Goal: Task Accomplishment & Management: Manage account settings

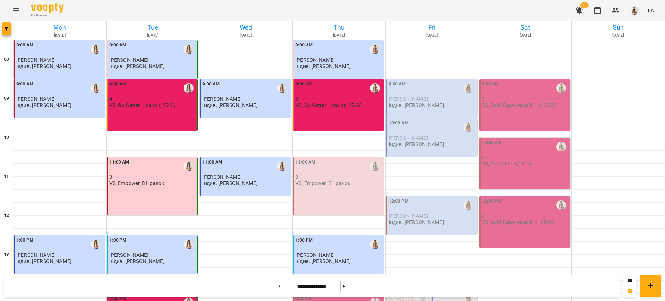
click at [343, 168] on div "11:00 AM" at bounding box center [339, 166] width 87 height 15
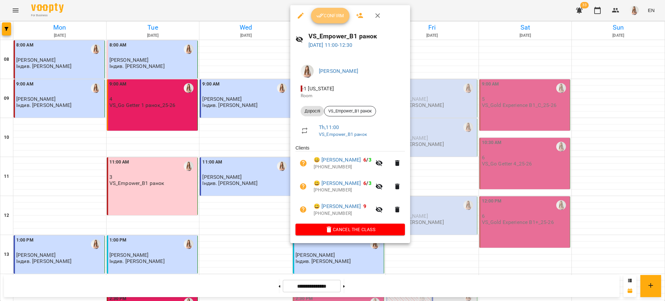
click at [330, 17] on span "Confirm" at bounding box center [330, 16] width 28 height 8
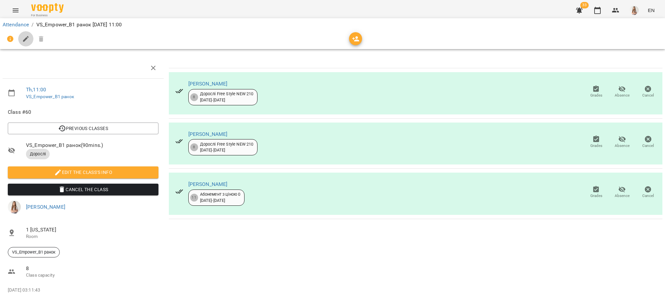
click at [28, 39] on icon "button" at bounding box center [26, 39] width 8 height 8
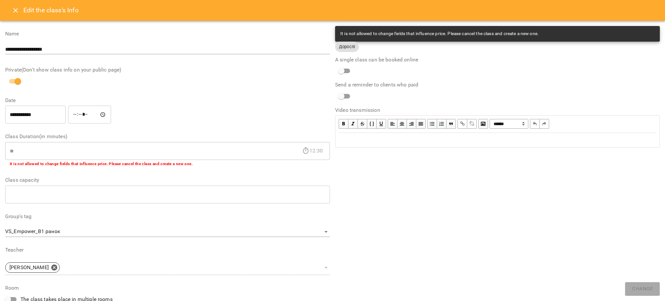
click at [369, 141] on div "Edit text" at bounding box center [498, 140] width 318 height 8
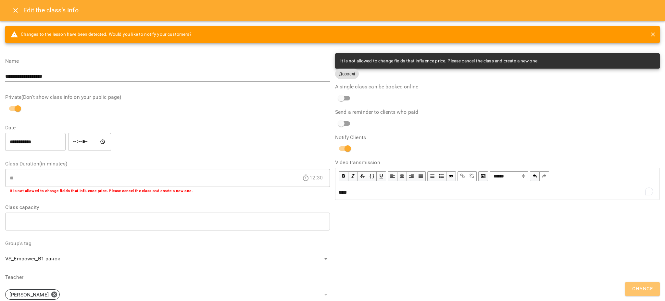
click at [651, 287] on span "Change" at bounding box center [642, 289] width 20 height 8
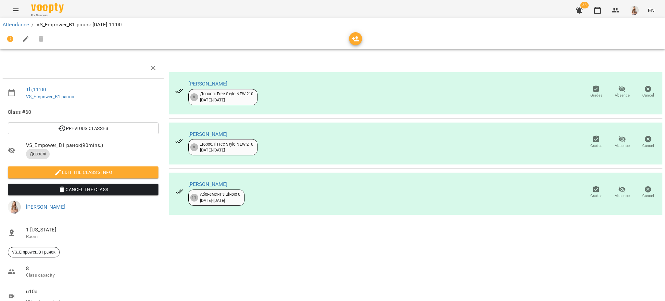
click at [9, 9] on button "Menu" at bounding box center [16, 11] width 16 height 16
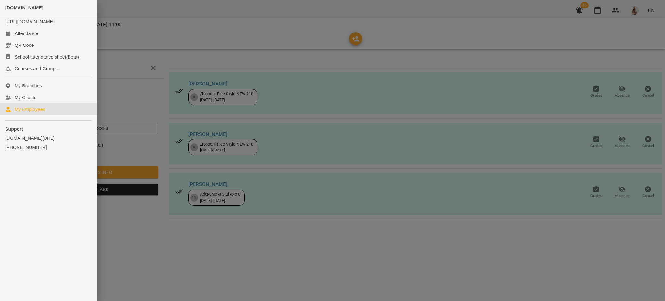
click at [32, 112] on div "My Employees" at bounding box center [30, 109] width 31 height 6
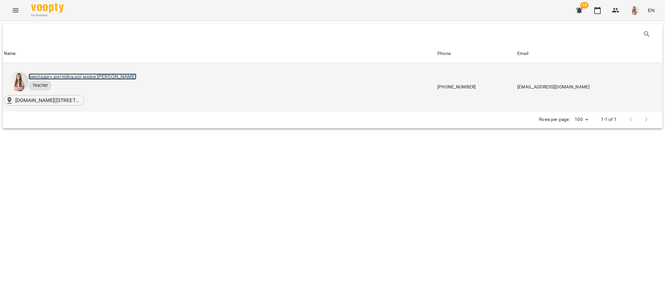
click at [60, 75] on link "викладач англійської мови: Михно Віта Олександрівна" at bounding box center [83, 76] width 108 height 6
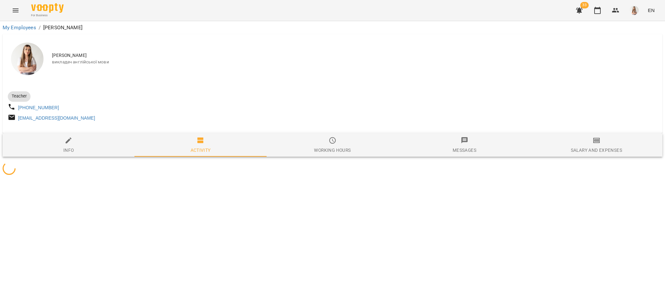
click at [591, 140] on span "Salary and Expenses" at bounding box center [597, 145] width 124 height 18
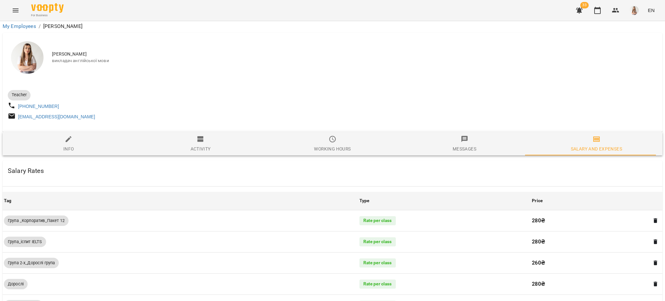
scroll to position [420, 0]
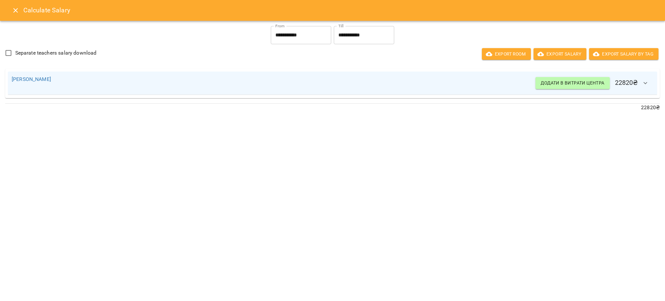
click at [14, 12] on icon "Close" at bounding box center [15, 10] width 5 height 5
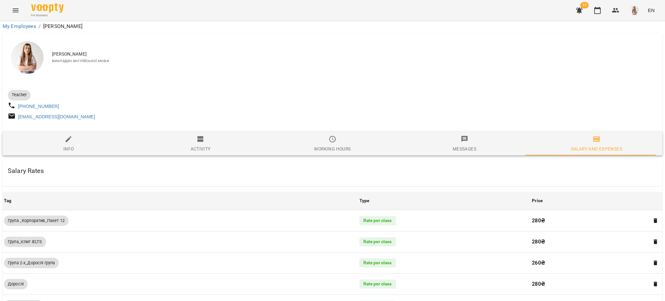
click at [14, 12] on icon "Menu" at bounding box center [16, 10] width 6 height 4
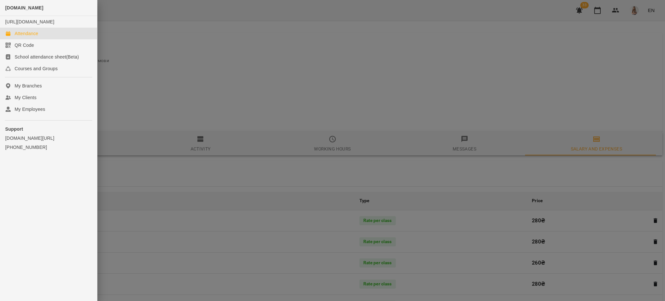
click at [34, 36] on div "Attendance" at bounding box center [27, 33] width 24 height 6
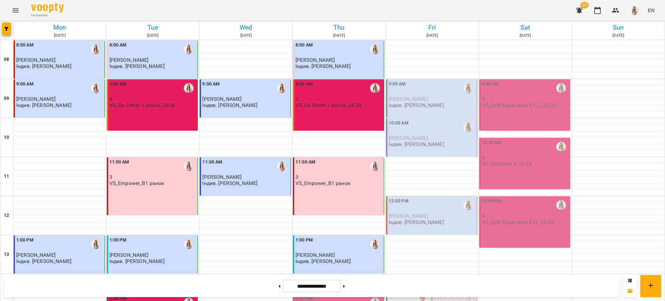
click at [9, 10] on button "Menu" at bounding box center [16, 11] width 16 height 16
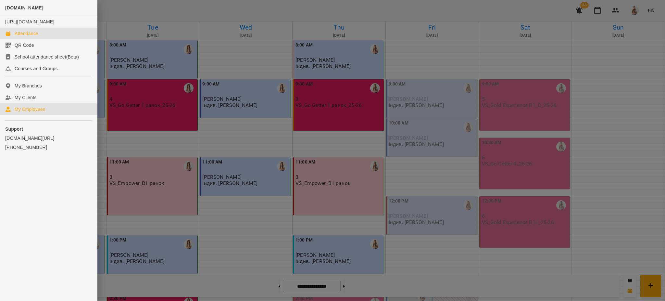
click at [27, 112] on div "My Employees" at bounding box center [30, 109] width 31 height 6
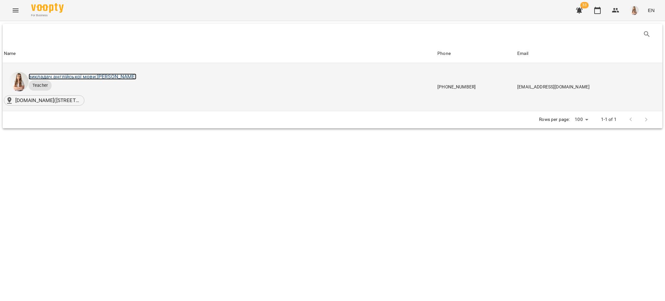
click at [118, 75] on link "викладач англійської мови: Михно Віта Олександрівна" at bounding box center [83, 76] width 108 height 6
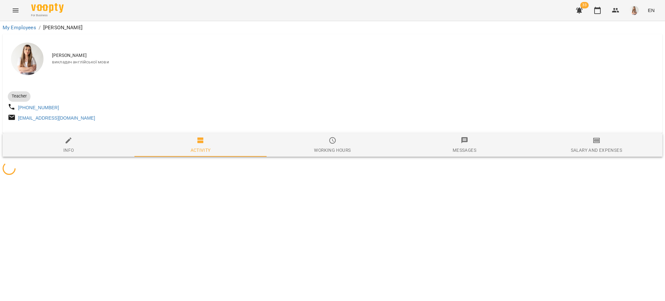
click at [595, 144] on icon "button" at bounding box center [597, 140] width 8 height 8
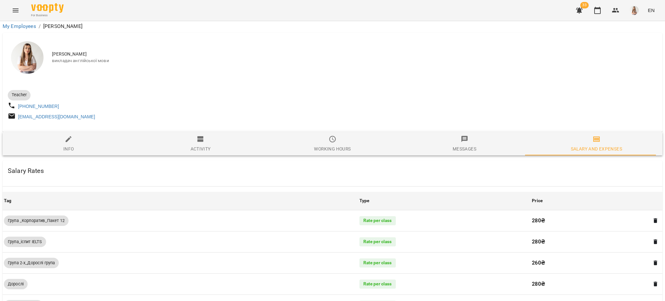
scroll to position [466, 0]
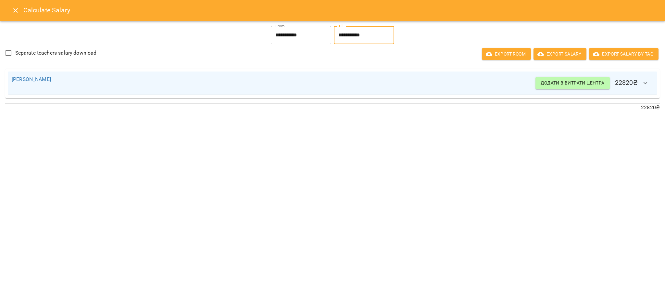
click at [351, 35] on input "**********" at bounding box center [364, 35] width 60 height 18
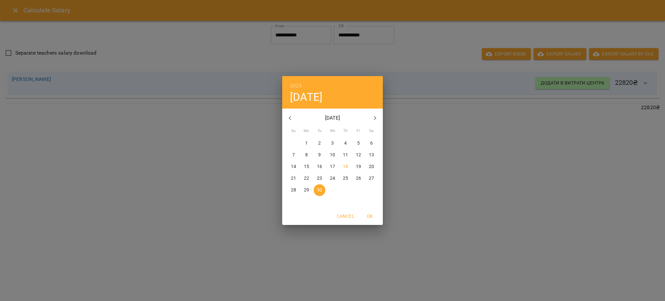
click at [342, 168] on span "18" at bounding box center [346, 166] width 12 height 6
type input "**********"
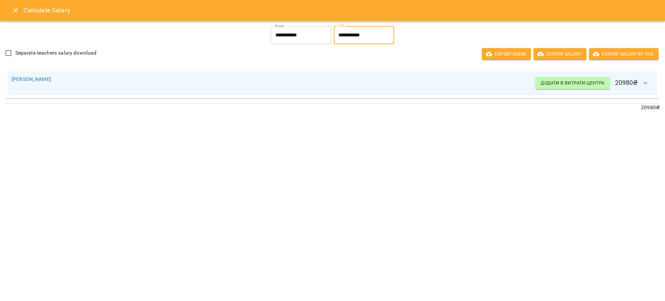
click at [643, 85] on icon "button" at bounding box center [646, 83] width 8 height 8
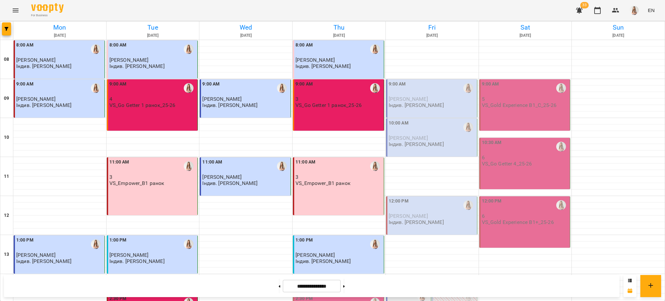
scroll to position [275, 0]
click at [279, 285] on button at bounding box center [280, 286] width 2 height 14
type input "**********"
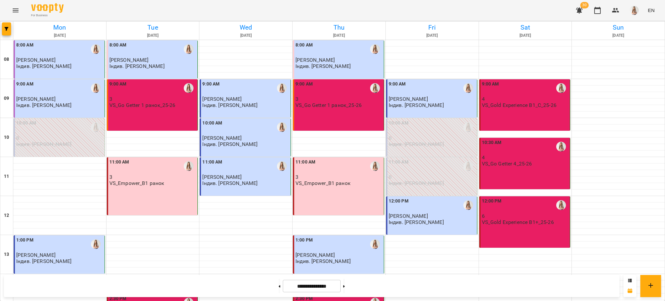
click at [538, 108] on div "9:00 AM 4 VS_Gold Experience B1_C_25-26" at bounding box center [524, 104] width 91 height 51
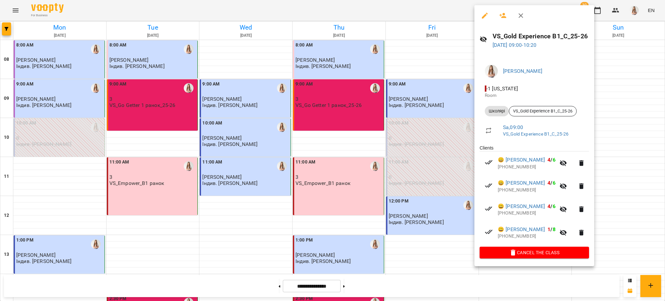
click at [488, 17] on icon "button" at bounding box center [485, 16] width 8 height 8
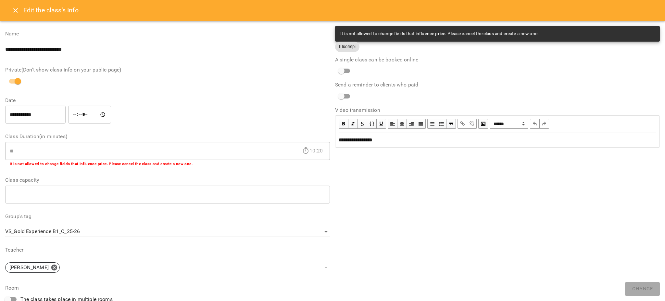
click at [14, 10] on icon "Close" at bounding box center [16, 10] width 8 height 8
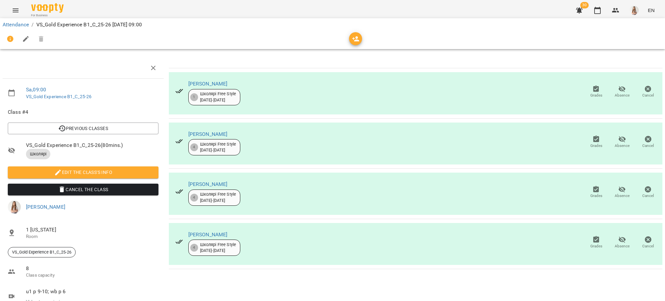
click at [14, 10] on icon "Menu" at bounding box center [16, 10] width 6 height 4
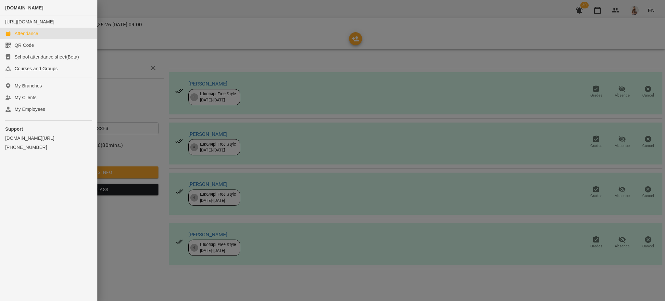
click at [35, 37] on div "Attendance" at bounding box center [27, 33] width 24 height 6
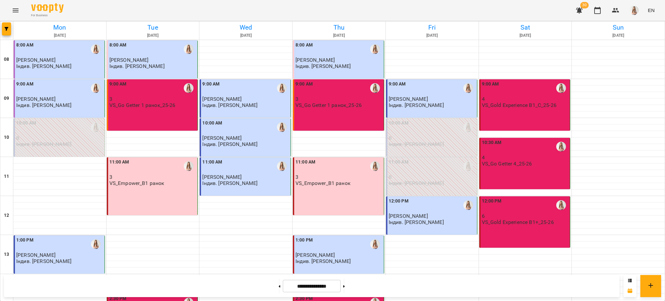
scroll to position [275, 0]
click at [345, 286] on icon at bounding box center [344, 286] width 2 height 2
type input "**********"
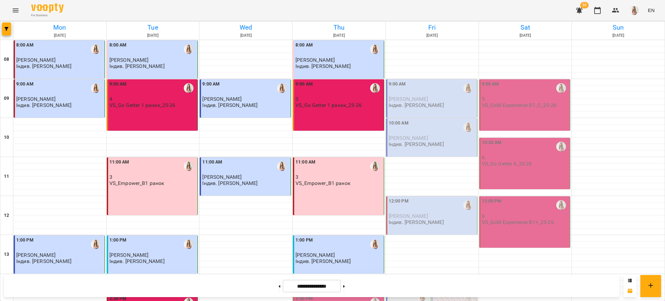
scroll to position [232, 0]
click at [410, 288] on div "2:20 PM" at bounding box center [409, 295] width 41 height 15
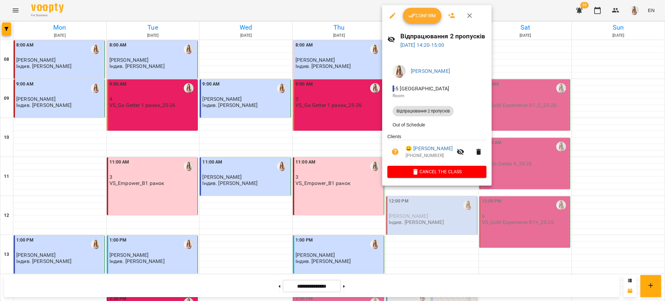
click at [351, 97] on div at bounding box center [332, 150] width 665 height 301
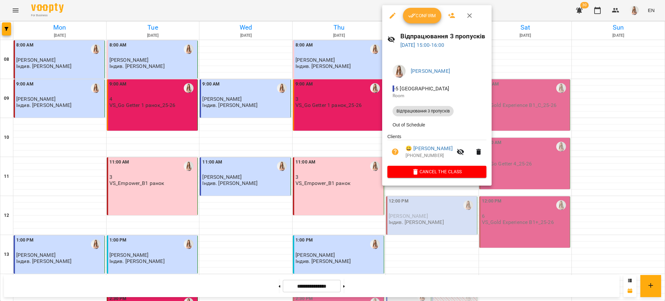
click at [349, 91] on div at bounding box center [332, 150] width 665 height 301
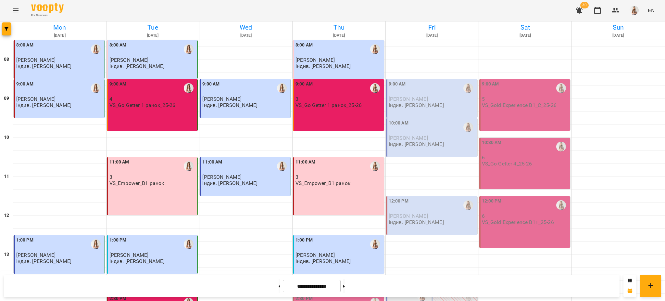
scroll to position [130, 0]
click at [345, 284] on button at bounding box center [344, 286] width 2 height 14
type input "**********"
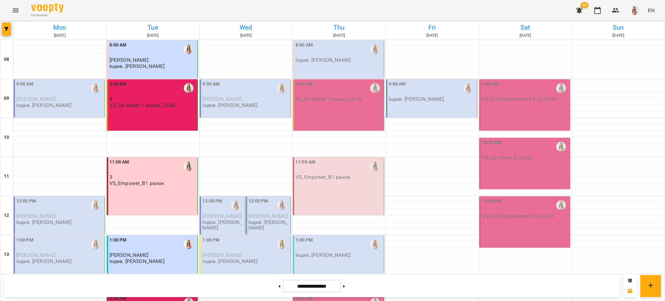
scroll to position [43, 0]
click at [219, 213] on p "[PERSON_NAME]" at bounding box center [222, 216] width 41 height 6
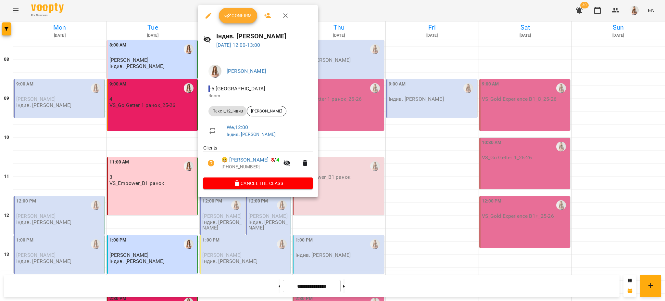
click at [206, 15] on icon "button" at bounding box center [209, 16] width 8 height 8
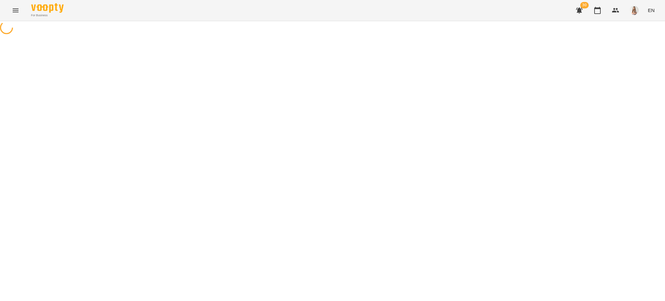
select select "**********"
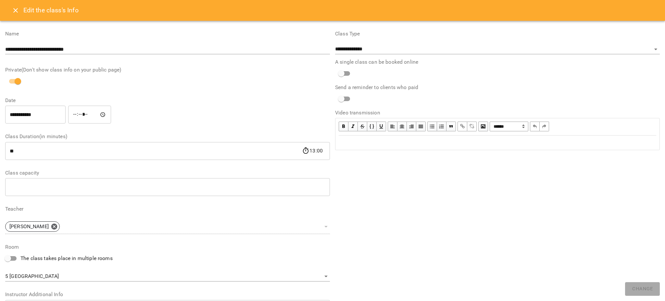
click at [26, 112] on input "**********" at bounding box center [35, 115] width 60 height 18
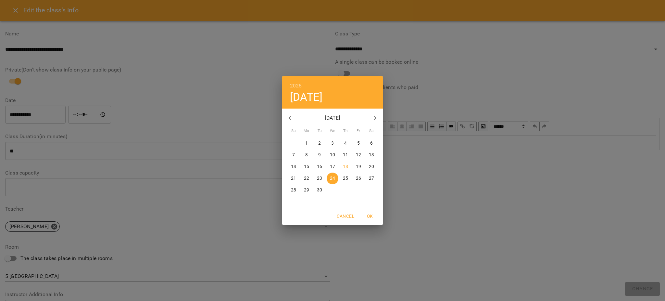
click at [360, 166] on p "19" at bounding box center [358, 166] width 5 height 6
type input "**********"
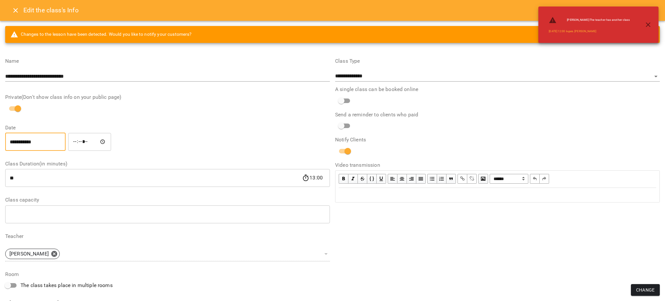
click at [82, 142] on input "*****" at bounding box center [89, 142] width 43 height 18
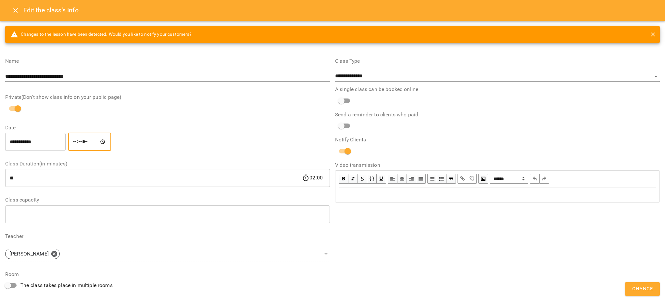
type input "*****"
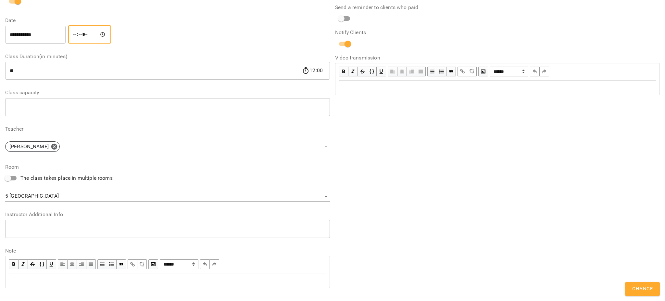
scroll to position [117, 0]
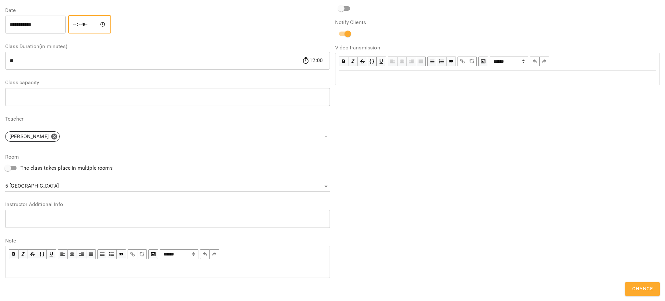
click at [641, 293] on span "Change" at bounding box center [642, 289] width 20 height 8
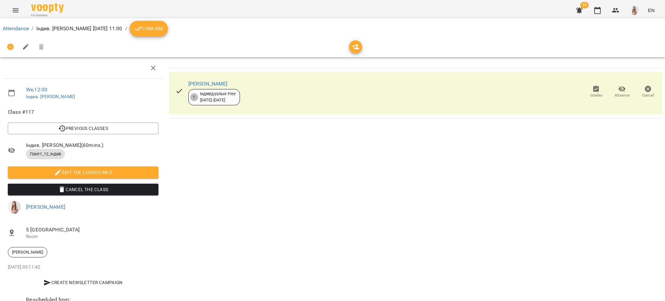
click at [21, 9] on button "Menu" at bounding box center [16, 11] width 16 height 16
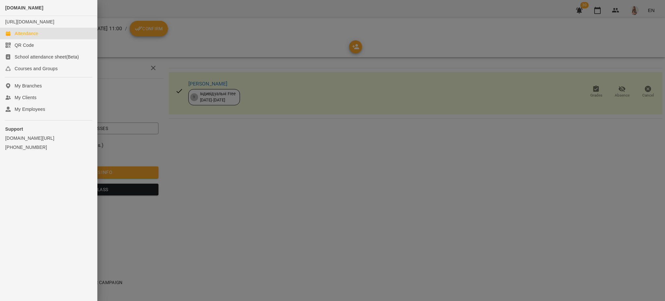
click at [32, 37] on div "Attendance" at bounding box center [27, 33] width 24 height 6
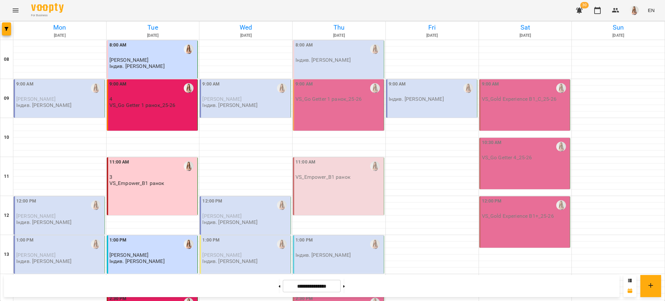
scroll to position [216, 0]
click at [279, 291] on button at bounding box center [280, 286] width 2 height 14
type input "**********"
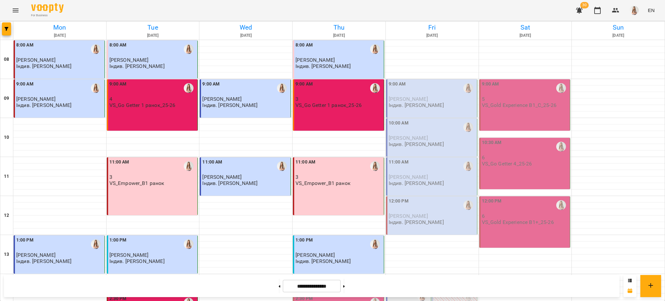
scroll to position [275, 0]
